Goal: Transaction & Acquisition: Download file/media

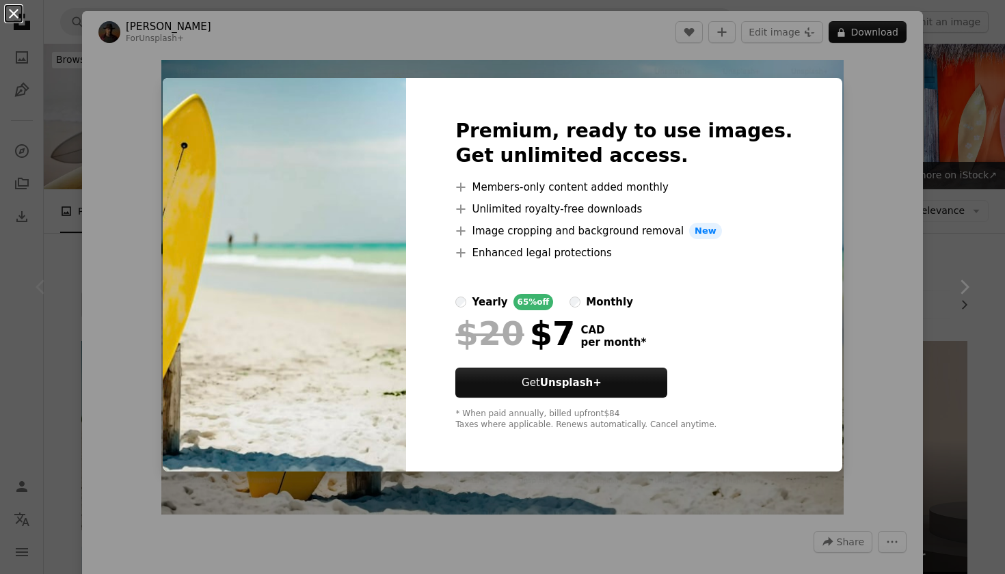
click at [14, 15] on button "An X shape" at bounding box center [13, 13] width 16 height 16
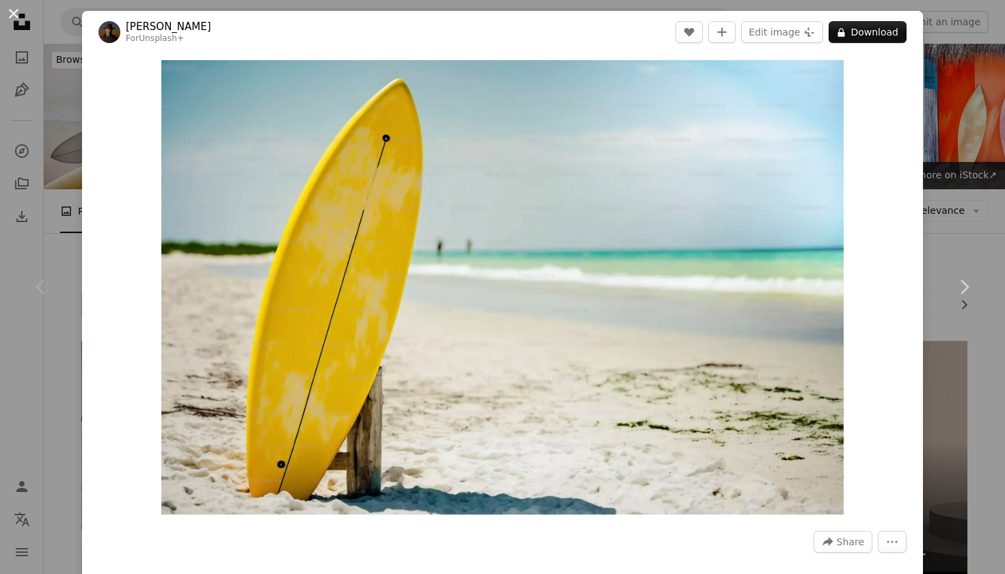
click at [14, 14] on button "An X shape" at bounding box center [13, 13] width 16 height 16
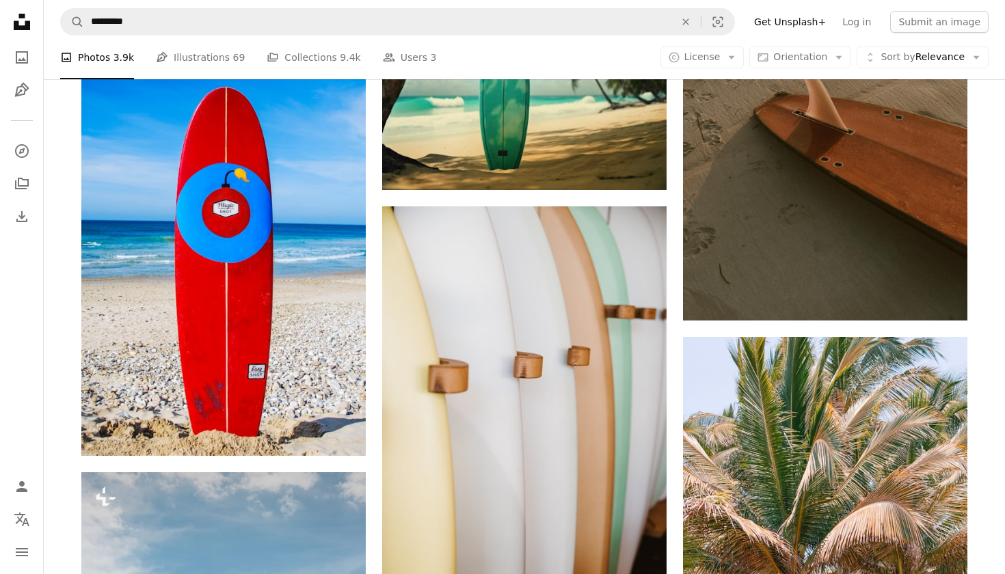
scroll to position [1277, 0]
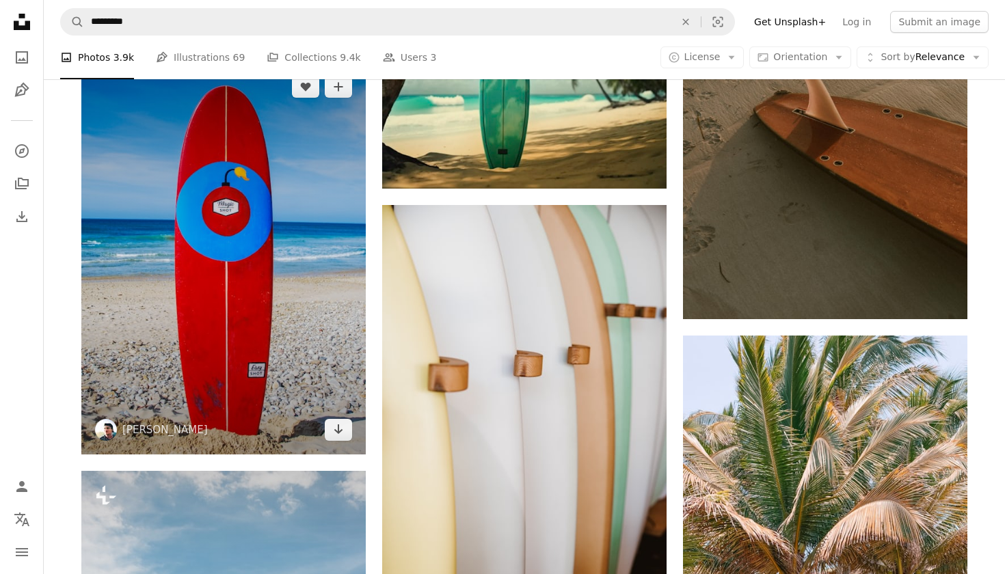
click at [190, 336] on img at bounding box center [223, 258] width 284 height 392
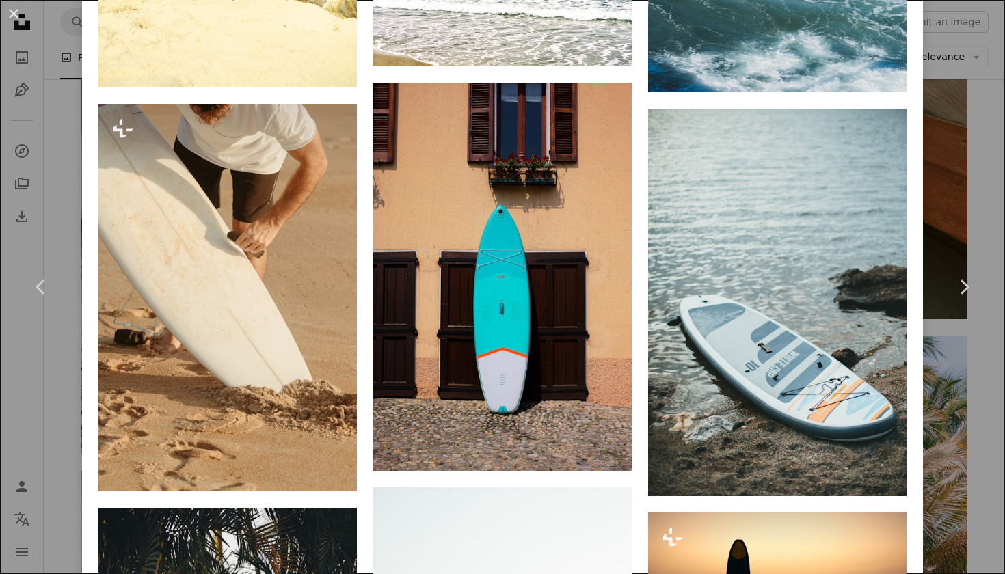
scroll to position [3427, 0]
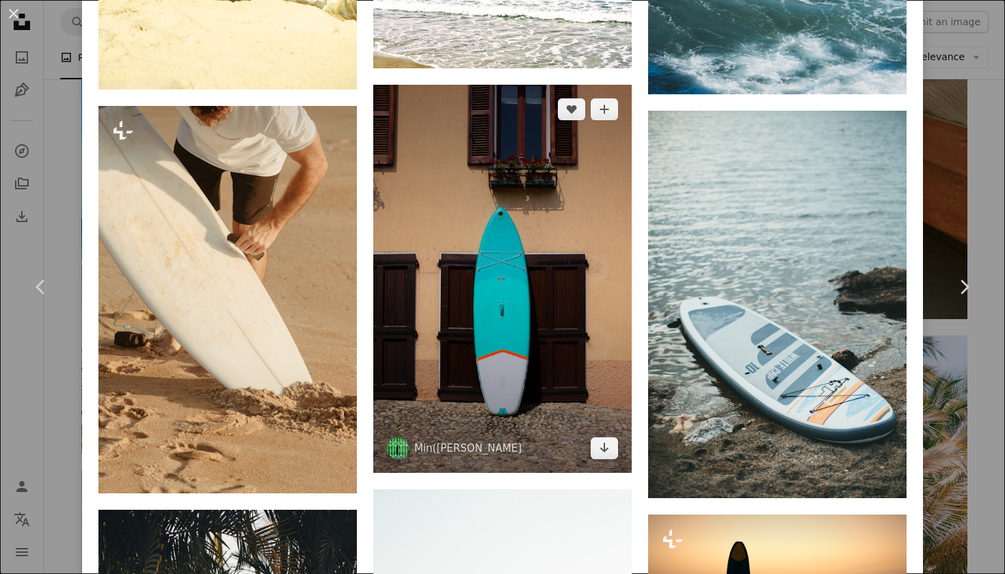
click at [523, 355] on img at bounding box center [502, 279] width 258 height 389
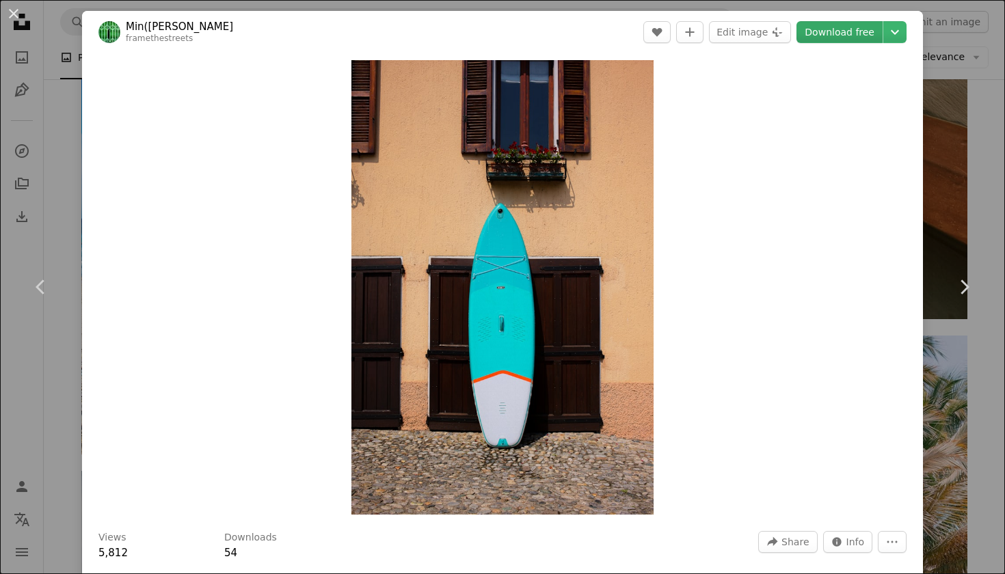
click at [834, 30] on link "Download free" at bounding box center [840, 32] width 86 height 22
